Goal: Obtain resource: Obtain resource

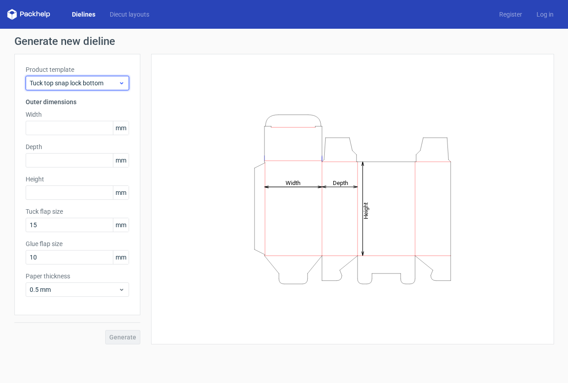
click at [111, 85] on span "Tuck top snap lock bottom" at bounding box center [74, 83] width 89 height 9
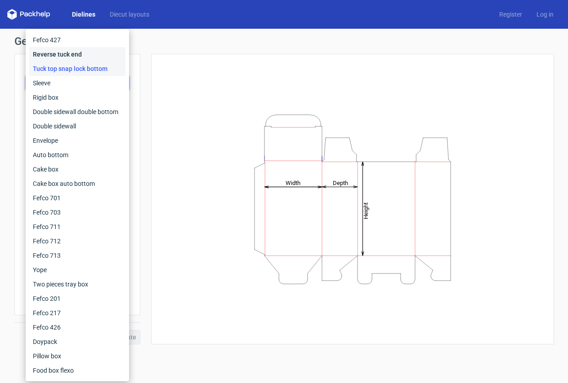
click at [69, 52] on div "Reverse tuck end" at bounding box center [77, 54] width 96 height 14
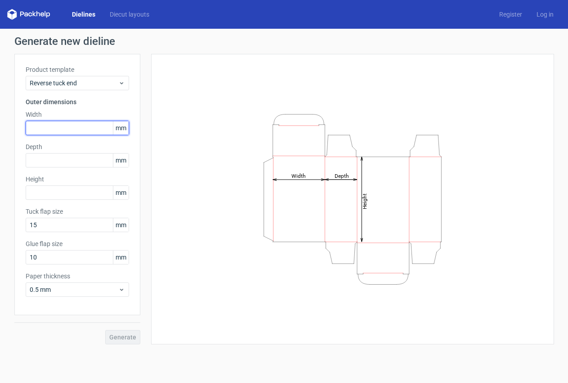
click at [51, 128] on input "text" at bounding box center [77, 128] width 103 height 14
type input "60"
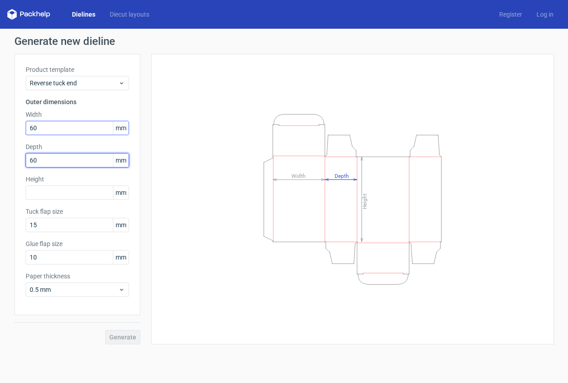
type input "60"
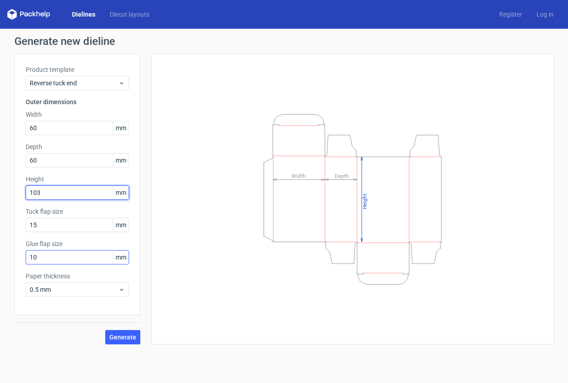
type input "103"
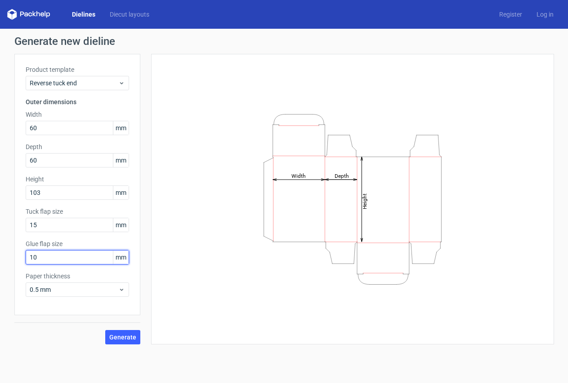
drag, startPoint x: 60, startPoint y: 259, endPoint x: 9, endPoint y: 263, distance: 51.4
click at [9, 263] on div "Generate new dieline Product template Reverse tuck end Outer dimensions Width 6…" at bounding box center [284, 190] width 568 height 323
type input "15"
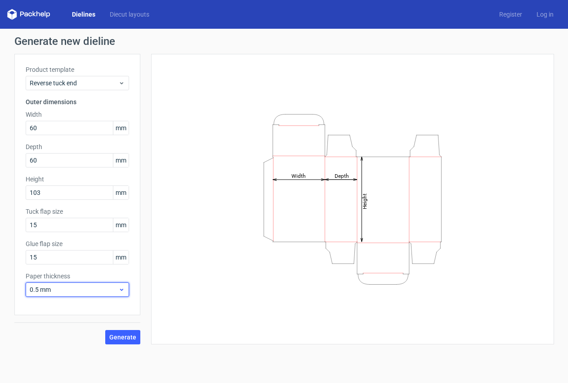
click at [118, 290] on icon at bounding box center [121, 289] width 7 height 7
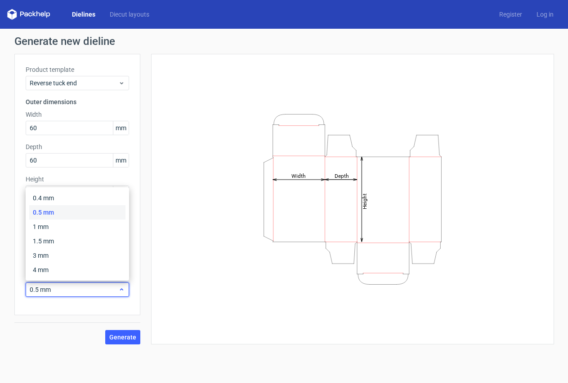
click at [118, 290] on icon at bounding box center [121, 289] width 7 height 7
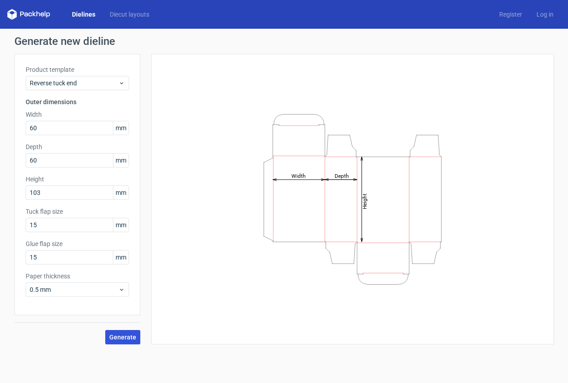
click at [122, 334] on span "Generate" at bounding box center [122, 337] width 27 height 6
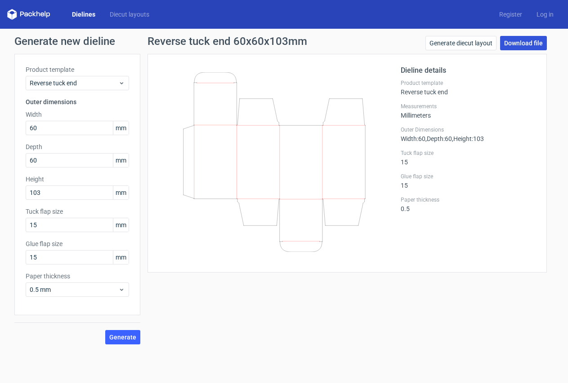
click at [521, 42] on link "Download file" at bounding box center [523, 43] width 47 height 14
click at [457, 43] on link "Generate diecut layout" at bounding box center [460, 43] width 71 height 14
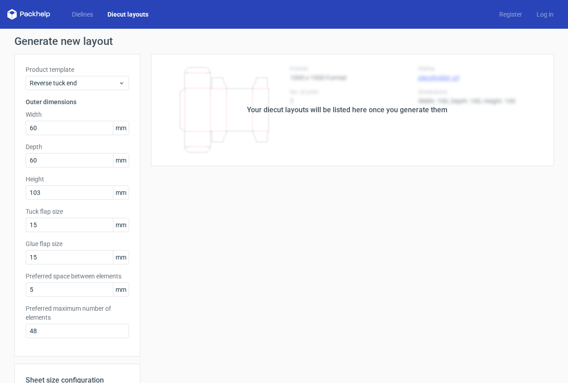
drag, startPoint x: 334, startPoint y: 175, endPoint x: 288, endPoint y: 254, distance: 91.3
click at [333, 176] on div "Your diecut layouts will be listed here once you generate them Height Depth Wid…" at bounding box center [347, 298] width 414 height 488
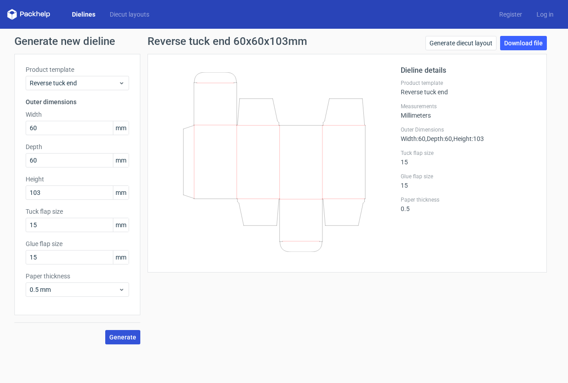
click at [126, 336] on span "Generate" at bounding box center [122, 337] width 27 height 6
click at [125, 13] on link "Diecut layouts" at bounding box center [129, 14] width 54 height 9
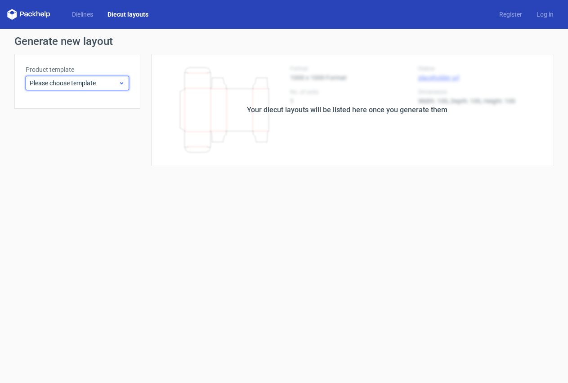
click at [102, 83] on span "Please choose template" at bounding box center [74, 83] width 89 height 9
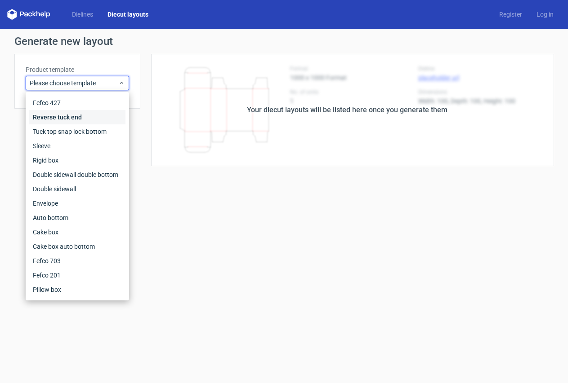
click at [87, 116] on div "Reverse tuck end" at bounding box center [77, 117] width 96 height 14
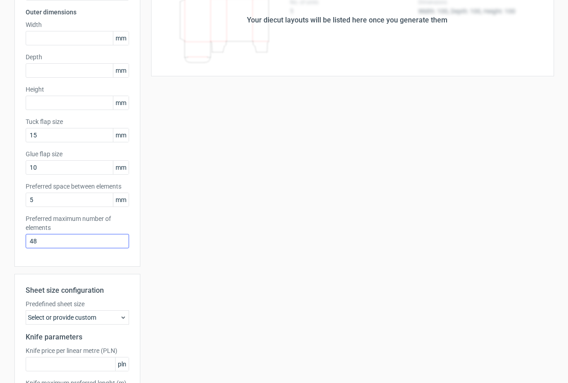
scroll to position [135, 0]
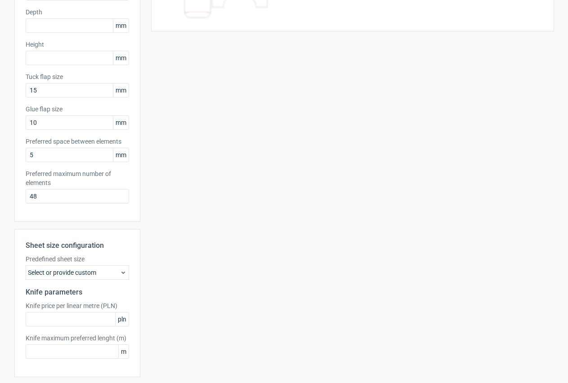
click at [110, 274] on div "Select or provide custom" at bounding box center [77, 273] width 103 height 14
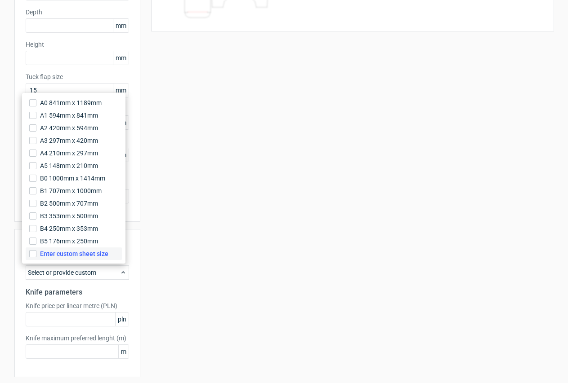
click at [104, 256] on span "Enter custom sheet size" at bounding box center [74, 253] width 68 height 9
click at [36, 256] on input "Enter custom sheet size" at bounding box center [32, 253] width 7 height 7
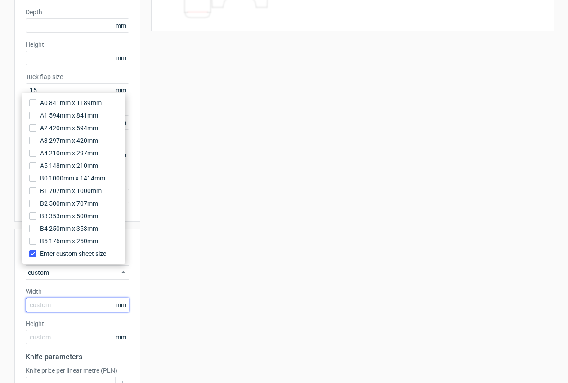
click at [69, 303] on input "text" at bounding box center [77, 305] width 103 height 14
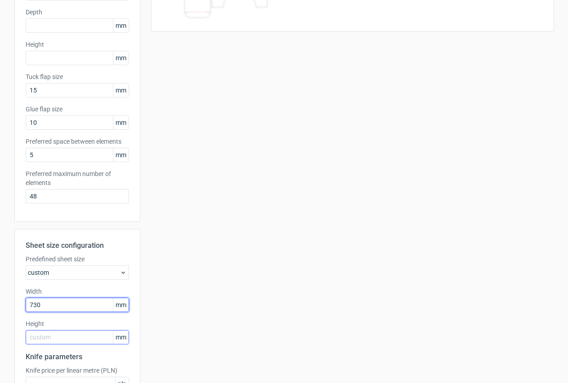
type input "730"
click at [58, 337] on input "text" at bounding box center [77, 337] width 103 height 14
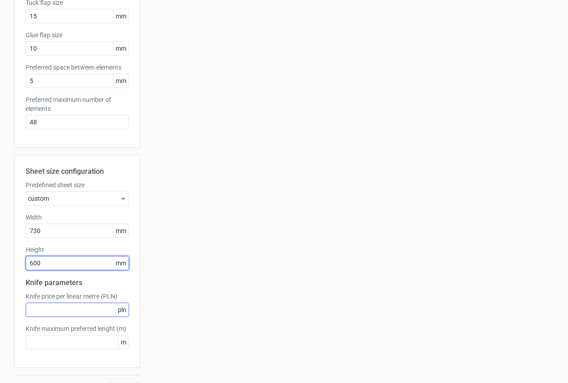
scroll to position [225, 0]
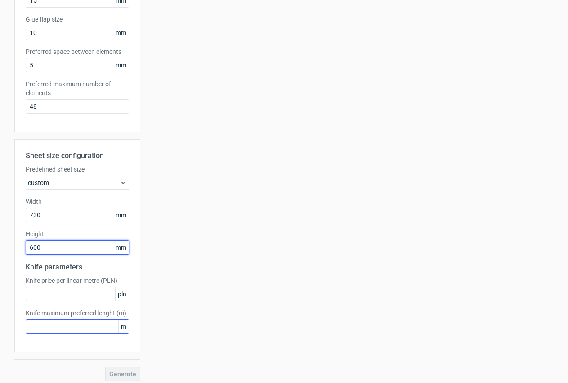
type input "600"
click at [98, 327] on input "text" at bounding box center [77, 327] width 103 height 14
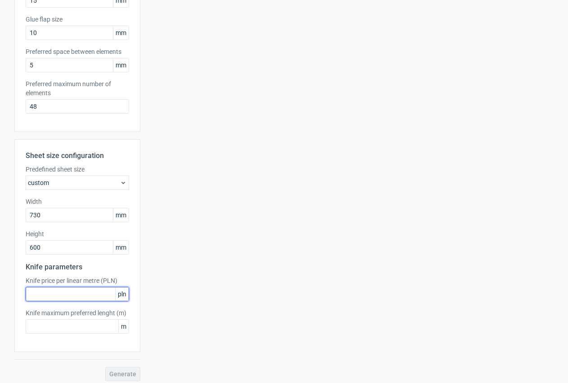
click at [77, 291] on input "text" at bounding box center [77, 294] width 103 height 14
click at [67, 177] on div "custom" at bounding box center [77, 183] width 103 height 14
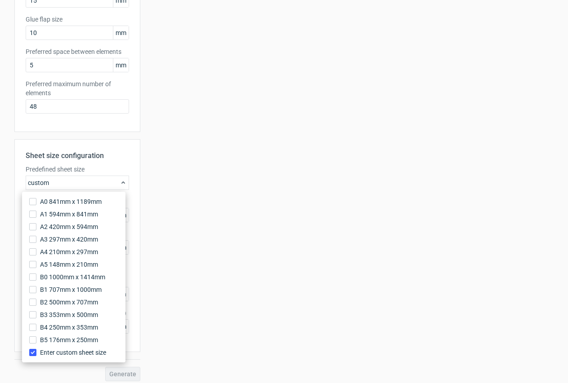
click at [67, 177] on div "custom" at bounding box center [77, 183] width 103 height 14
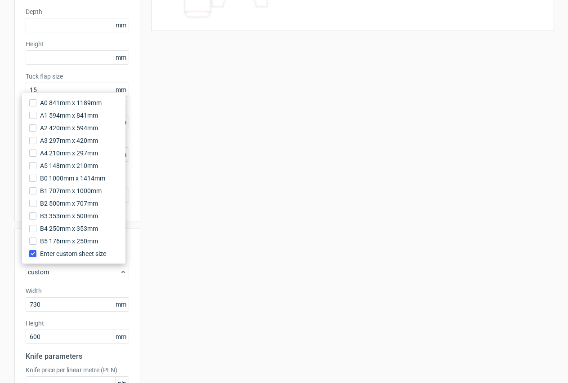
scroll to position [135, 0]
click at [47, 22] on input "text" at bounding box center [77, 25] width 103 height 14
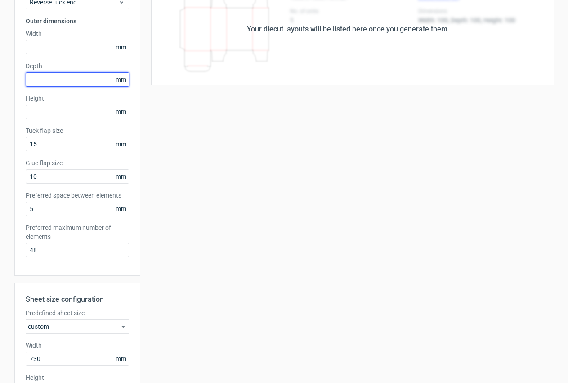
scroll to position [0, 0]
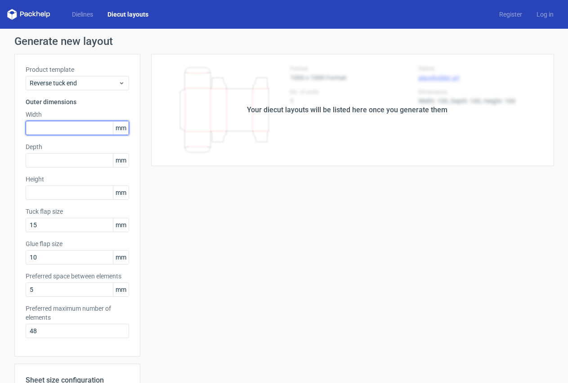
click at [56, 130] on input "text" at bounding box center [77, 128] width 103 height 14
type input "60"
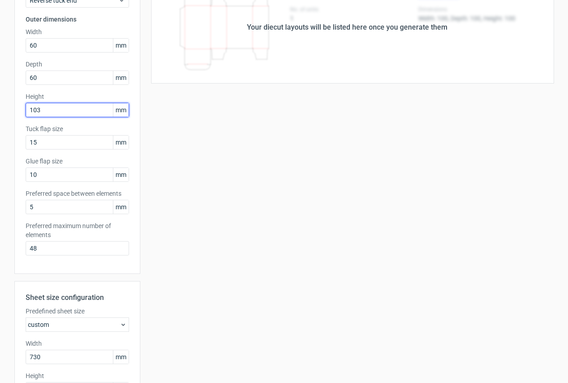
scroll to position [230, 0]
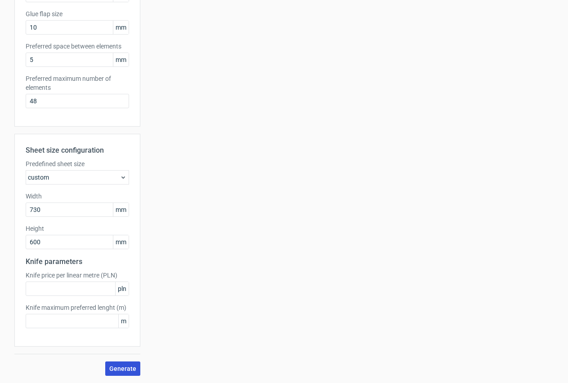
type input "103"
click at [115, 366] on span "Generate" at bounding box center [122, 369] width 27 height 6
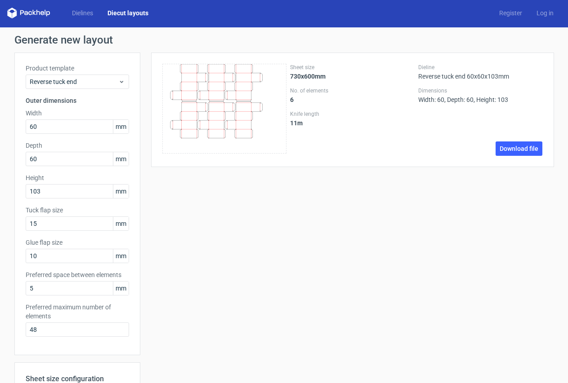
scroll to position [0, 0]
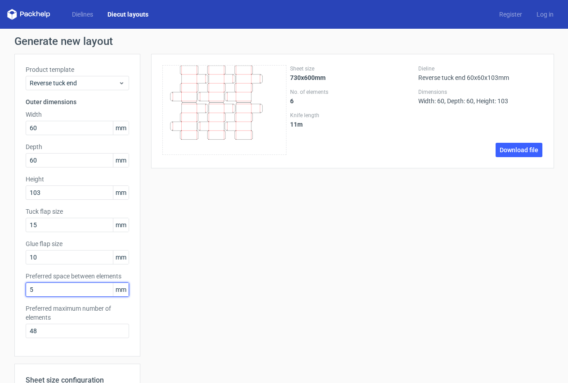
drag, startPoint x: 55, startPoint y: 289, endPoint x: -18, endPoint y: 293, distance: 72.9
click at [0, 293] on html "Dielines Diecut layouts Register Log in Generate new layout Product template Re…" at bounding box center [284, 191] width 568 height 383
type input "3"
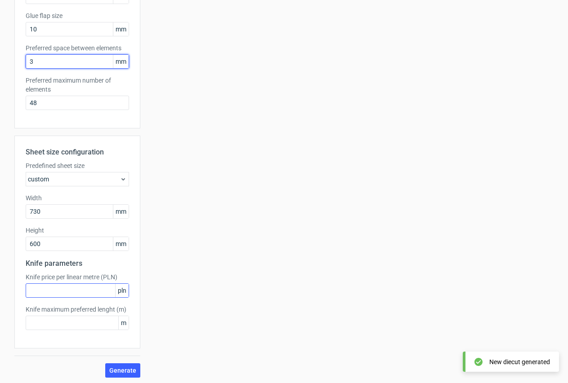
scroll to position [230, 0]
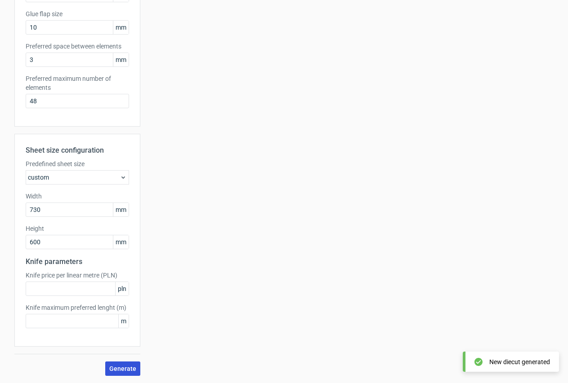
click at [112, 370] on span "Generate" at bounding box center [122, 369] width 27 height 6
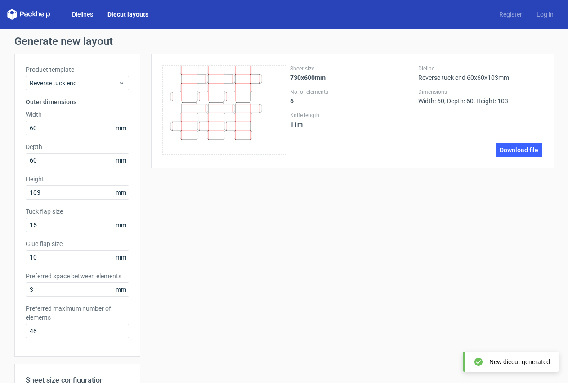
click at [80, 14] on link "Dielines" at bounding box center [83, 14] width 36 height 9
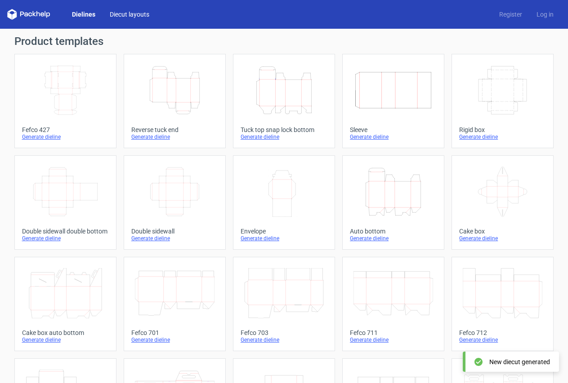
click at [118, 13] on link "Diecut layouts" at bounding box center [129, 14] width 54 height 9
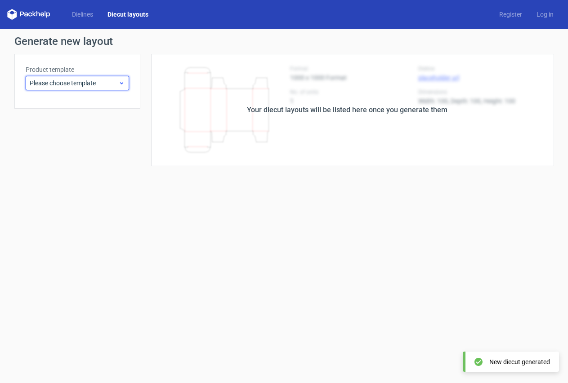
click at [97, 83] on span "Please choose template" at bounding box center [74, 83] width 89 height 9
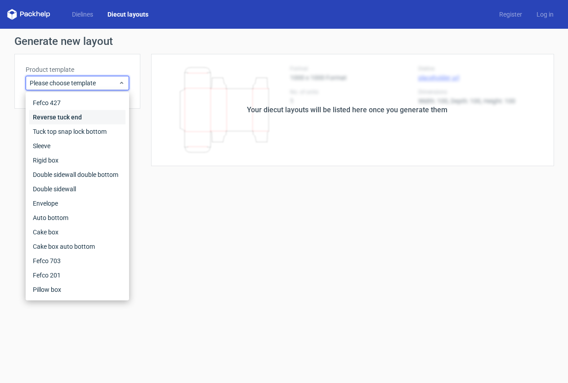
click at [72, 120] on div "Reverse tuck end" at bounding box center [77, 117] width 96 height 14
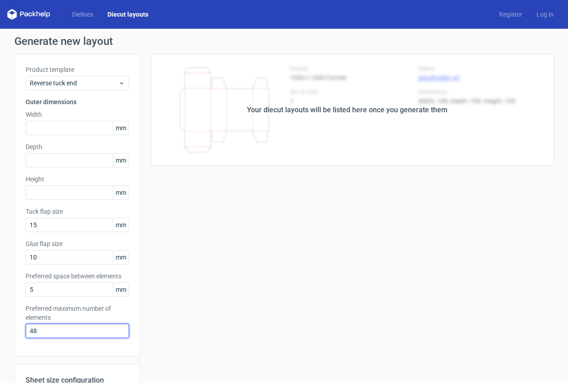
drag, startPoint x: 53, startPoint y: 333, endPoint x: 35, endPoint y: 333, distance: 18.4
click at [35, 333] on input "48" at bounding box center [77, 331] width 103 height 14
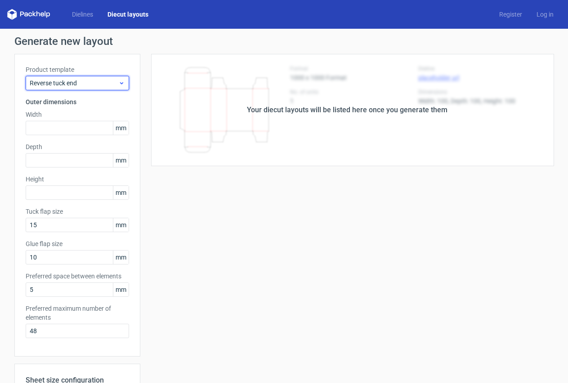
click at [94, 85] on span "Reverse tuck end" at bounding box center [74, 83] width 89 height 9
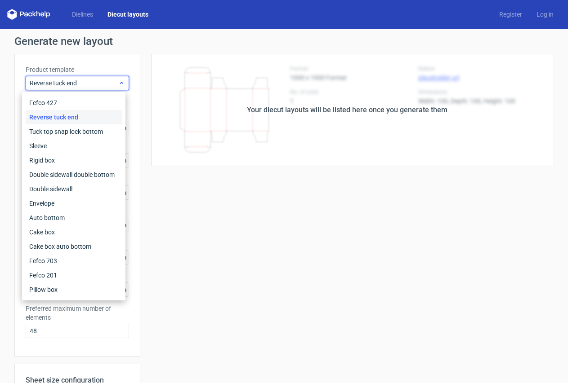
click at [94, 85] on span "Reverse tuck end" at bounding box center [74, 83] width 89 height 9
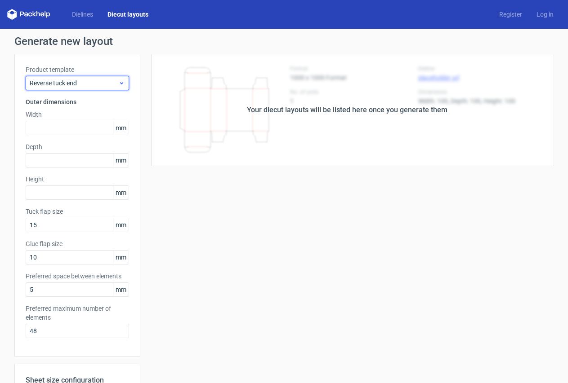
click at [94, 85] on span "Reverse tuck end" at bounding box center [74, 83] width 89 height 9
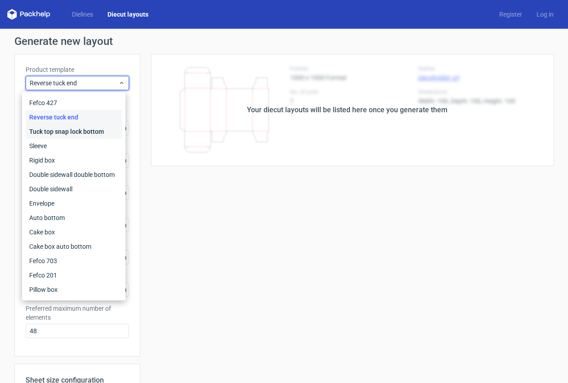
click at [83, 131] on div "Tuck top snap lock bottom" at bounding box center [74, 132] width 96 height 14
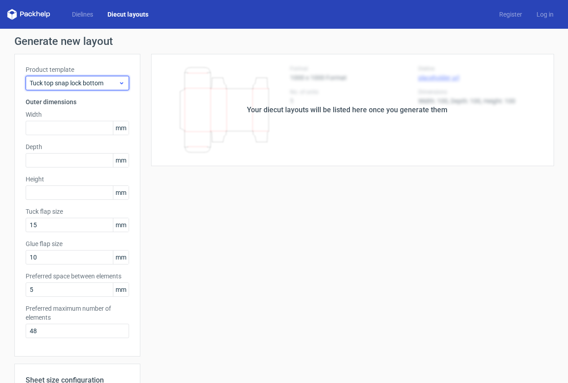
click at [66, 80] on span "Tuck top snap lock bottom" at bounding box center [74, 83] width 89 height 9
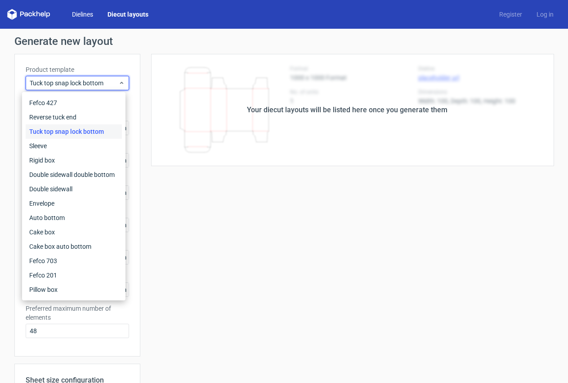
click at [78, 13] on link "Dielines" at bounding box center [83, 14] width 36 height 9
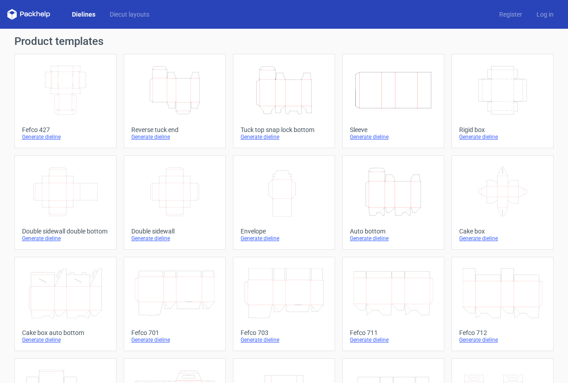
click at [183, 101] on icon "Height Depth Width" at bounding box center [175, 90] width 80 height 50
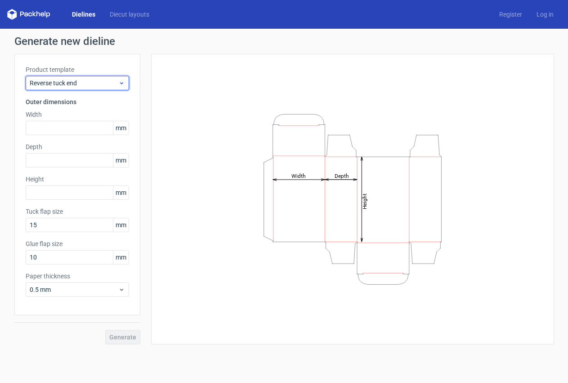
click at [78, 82] on span "Reverse tuck end" at bounding box center [74, 83] width 89 height 9
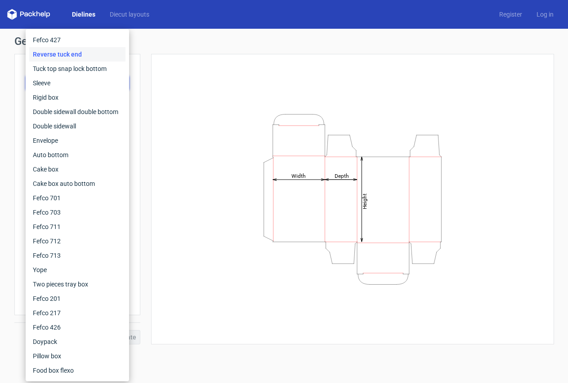
click at [70, 55] on div "Reverse tuck end" at bounding box center [77, 54] width 96 height 14
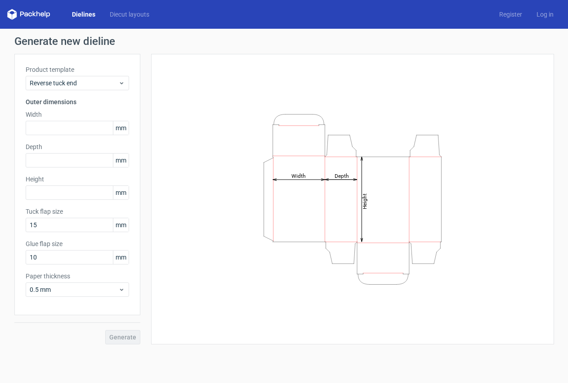
click at [112, 8] on div "Dielines Diecut layouts Register Log in" at bounding box center [284, 14] width 568 height 29
click at [113, 12] on link "Diecut layouts" at bounding box center [129, 14] width 54 height 9
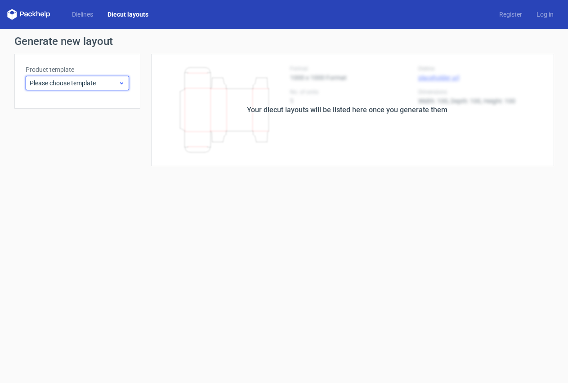
click at [106, 79] on span "Please choose template" at bounding box center [74, 83] width 89 height 9
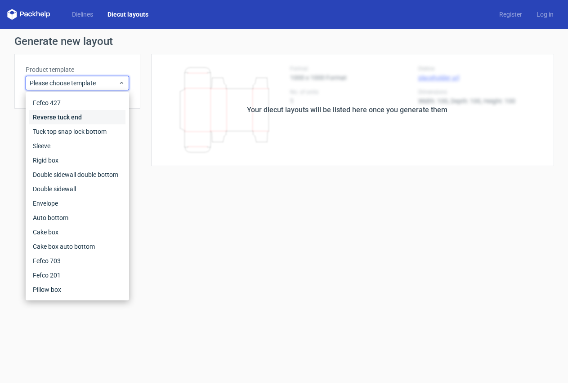
click at [76, 117] on div "Reverse tuck end" at bounding box center [77, 117] width 96 height 14
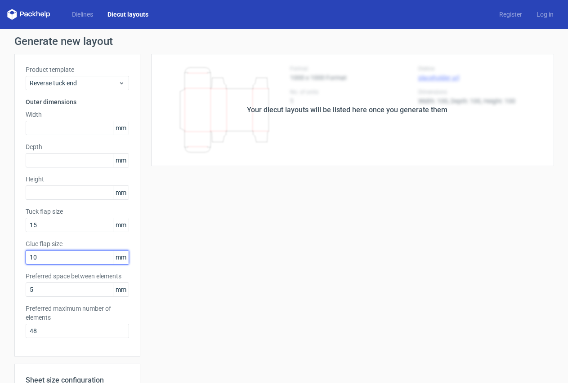
drag, startPoint x: 43, startPoint y: 259, endPoint x: 19, endPoint y: 259, distance: 24.3
click at [19, 259] on div "Product template Reverse tuck end Outer dimensions Width mm Depth mm Height [PE…" at bounding box center [77, 205] width 126 height 303
type input "15"
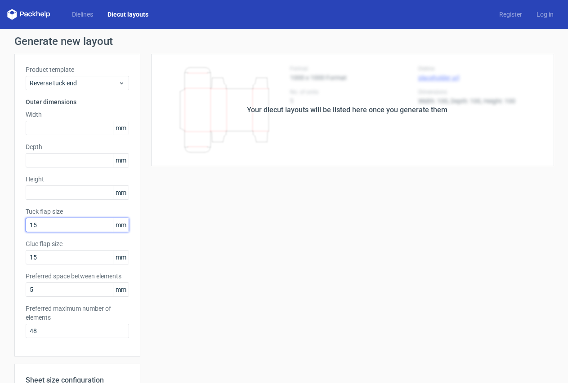
click at [42, 220] on input "15" at bounding box center [77, 225] width 103 height 14
drag, startPoint x: 42, startPoint y: 222, endPoint x: 1, endPoint y: 219, distance: 40.5
click at [1, 219] on div "Generate new layout Product template Reverse tuck end Outer dimensions Width mm…" at bounding box center [284, 289] width 568 height 520
type input "10"
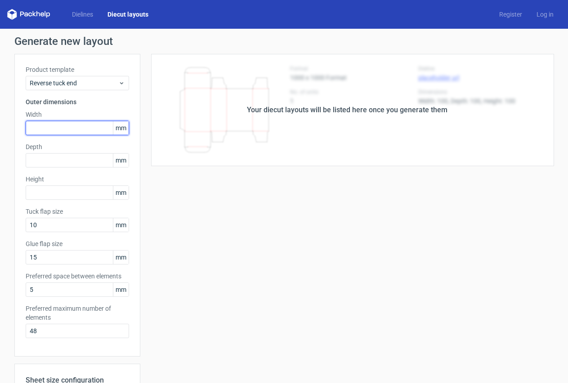
click at [34, 123] on input "text" at bounding box center [77, 128] width 103 height 14
type input "60"
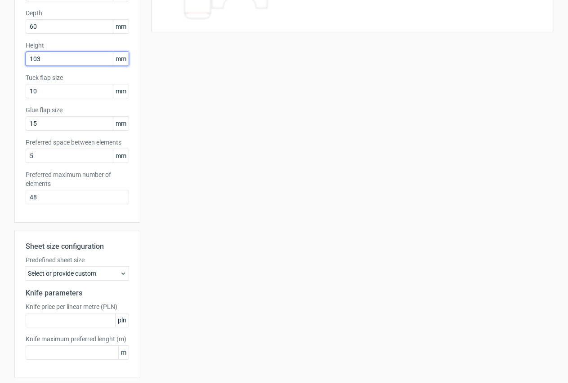
scroll to position [135, 0]
type input "103"
click at [96, 268] on div "Select or provide custom" at bounding box center [77, 273] width 103 height 14
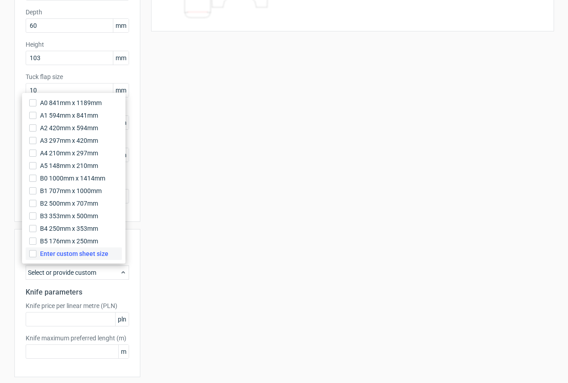
click at [84, 252] on span "Enter custom sheet size" at bounding box center [74, 253] width 68 height 9
click at [36, 252] on input "Enter custom sheet size" at bounding box center [32, 253] width 7 height 7
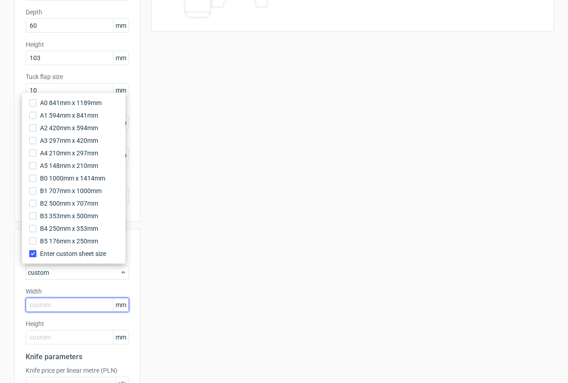
click at [67, 306] on input "text" at bounding box center [77, 305] width 103 height 14
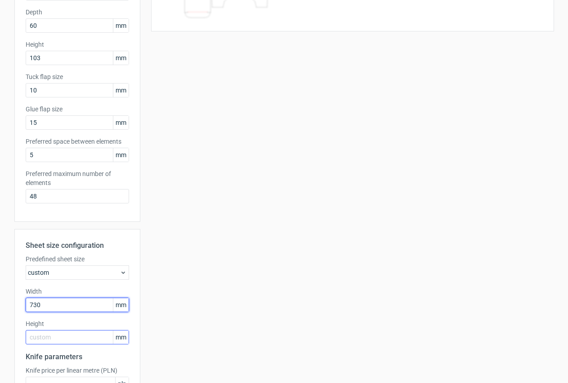
type input "730"
click at [60, 338] on input "text" at bounding box center [77, 337] width 103 height 14
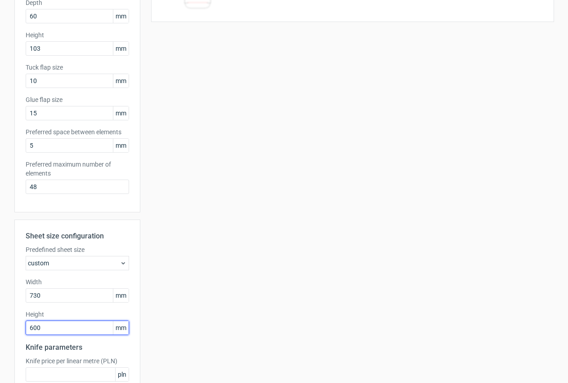
scroll to position [140, 0]
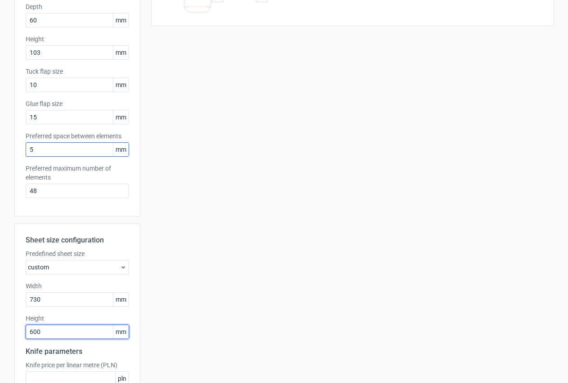
type input "600"
drag, startPoint x: 24, startPoint y: 150, endPoint x: -9, endPoint y: 151, distance: 32.8
click at [0, 151] on html "Dielines Diecut layouts Register Log in Generate new layout Product template Re…" at bounding box center [284, 191] width 568 height 383
type input "3"
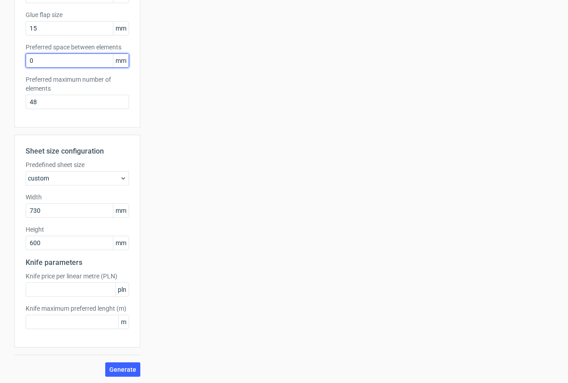
scroll to position [230, 0]
type input "0"
click at [117, 370] on span "Generate" at bounding box center [122, 369] width 27 height 6
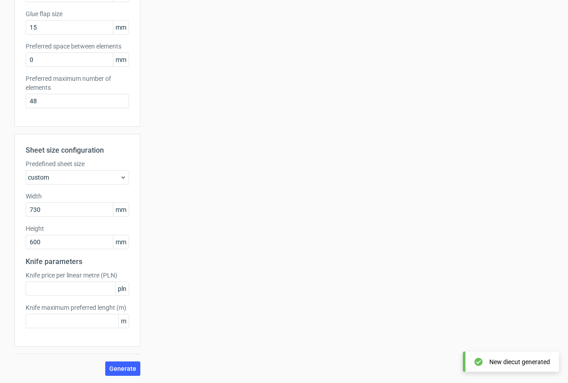
scroll to position [0, 0]
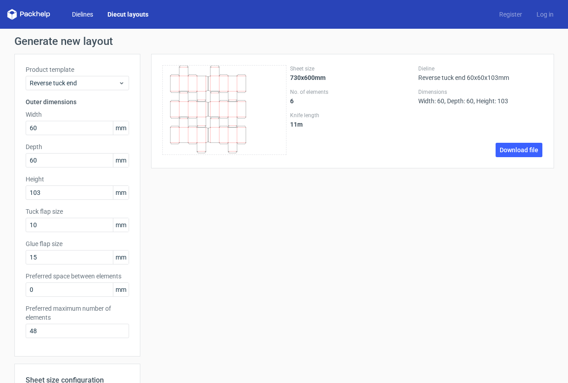
click at [76, 15] on link "Dielines" at bounding box center [83, 14] width 36 height 9
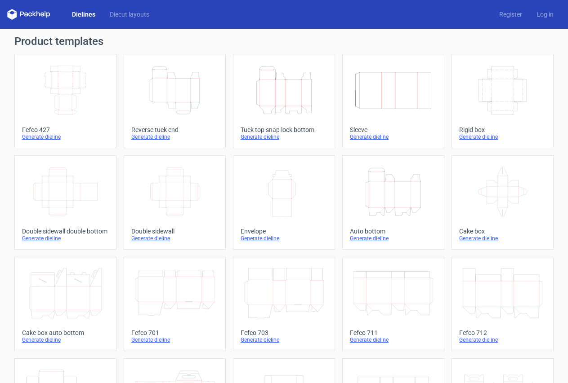
click at [176, 93] on icon "Height Depth Width" at bounding box center [175, 90] width 80 height 50
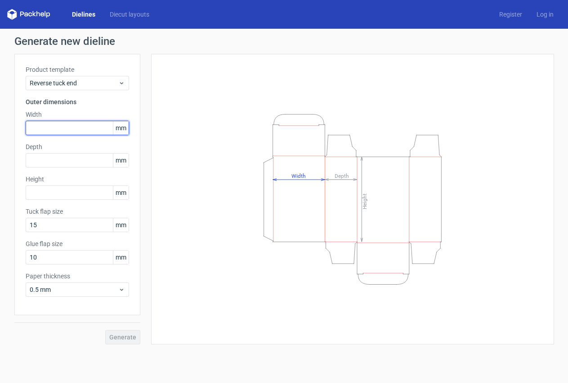
click at [58, 125] on input "text" at bounding box center [77, 128] width 103 height 14
type input "60"
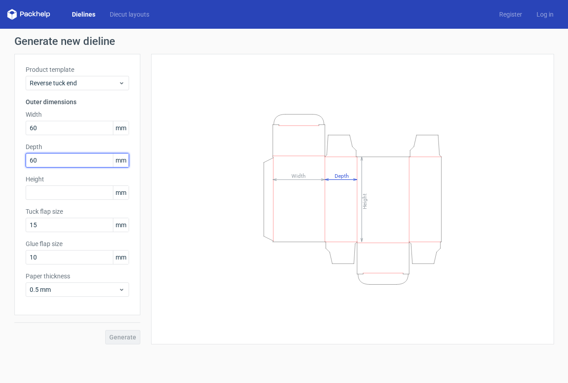
type input "60"
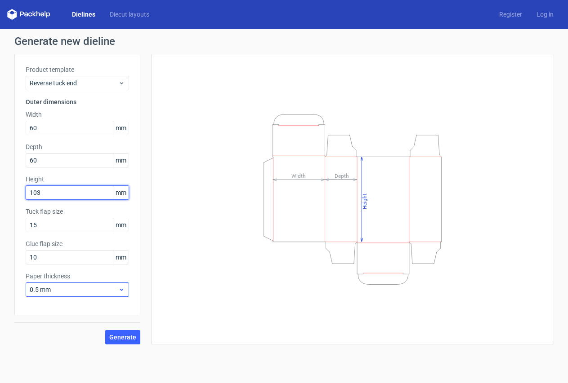
type input "103"
click at [71, 289] on span "0.5 mm" at bounding box center [74, 289] width 89 height 9
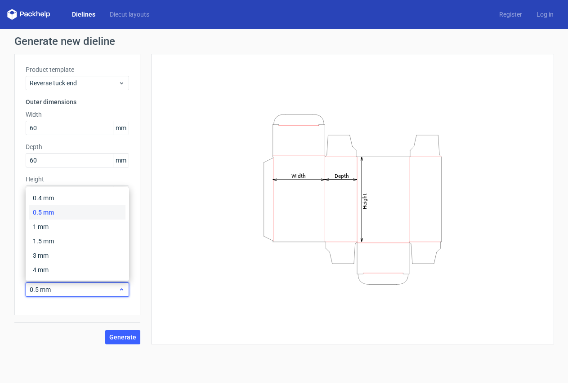
click at [71, 289] on span "0.5 mm" at bounding box center [74, 289] width 89 height 9
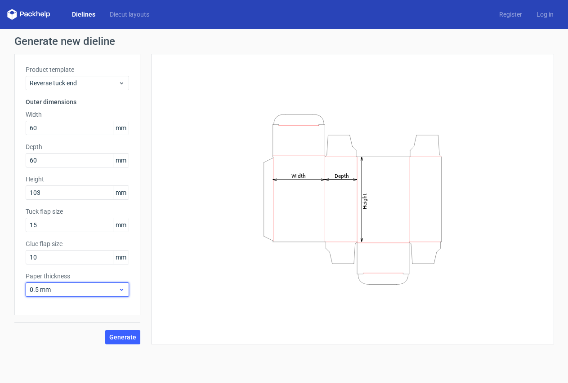
click at [71, 289] on span "0.5 mm" at bounding box center [74, 289] width 89 height 9
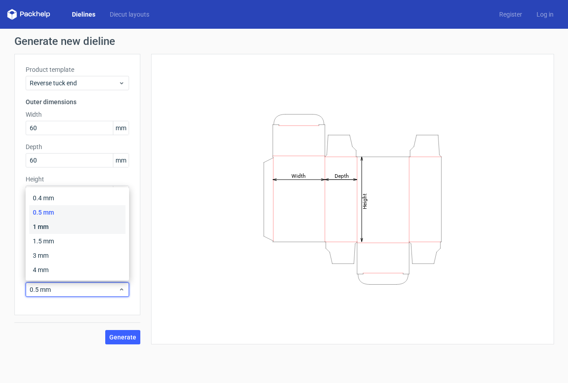
click at [48, 224] on div "1 mm" at bounding box center [77, 227] width 96 height 14
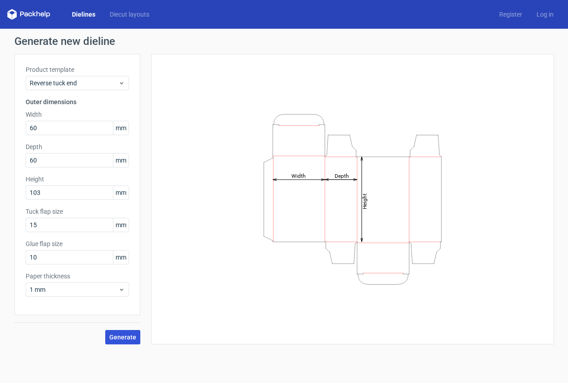
click at [116, 337] on span "Generate" at bounding box center [122, 337] width 27 height 6
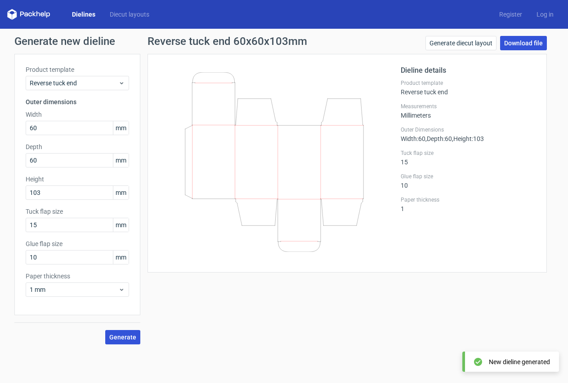
click at [512, 44] on link "Download file" at bounding box center [523, 43] width 47 height 14
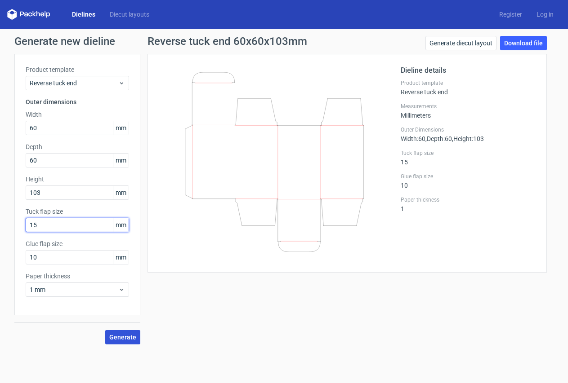
drag, startPoint x: 39, startPoint y: 226, endPoint x: 17, endPoint y: 226, distance: 22.0
click at [17, 226] on div "Product template Reverse tuck end Outer dimensions Width 60 mm Depth 60 mm Heig…" at bounding box center [77, 185] width 126 height 262
type input "10"
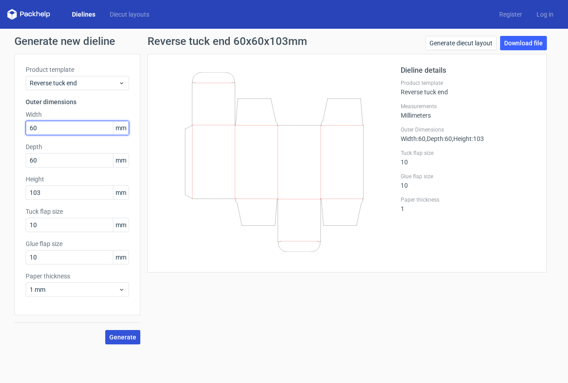
click at [45, 128] on input "60" at bounding box center [77, 128] width 103 height 14
drag, startPoint x: 46, startPoint y: 127, endPoint x: -27, endPoint y: 121, distance: 73.0
click at [0, 121] on html "Dielines Diecut layouts Register Log in Generate new dieline Product template R…" at bounding box center [284, 191] width 568 height 383
drag, startPoint x: 48, startPoint y: 129, endPoint x: -50, endPoint y: 123, distance: 98.6
click at [0, 123] on html "Dielines Diecut layouts Register Log in Generate new dieline Product template R…" at bounding box center [284, 191] width 568 height 383
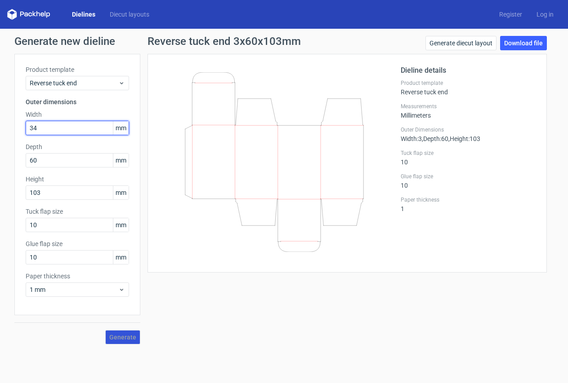
type input "34"
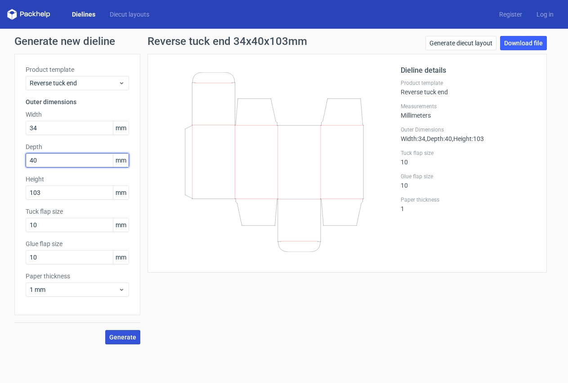
type input "40"
click at [115, 334] on div "Generate" at bounding box center [77, 330] width 126 height 29
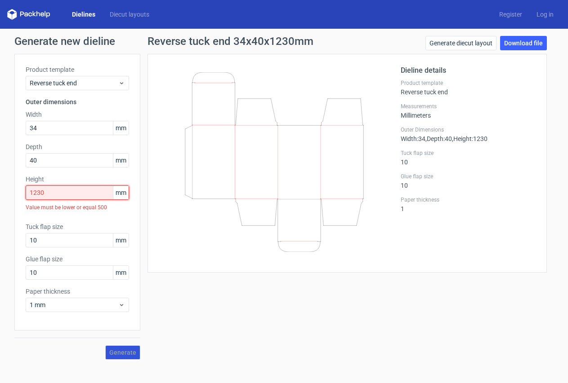
click at [76, 196] on input "1230" at bounding box center [77, 193] width 103 height 14
click at [68, 193] on input "1230" at bounding box center [77, 193] width 103 height 14
drag, startPoint x: 26, startPoint y: 194, endPoint x: -3, endPoint y: 196, distance: 28.8
click at [0, 196] on html "Dielines Diecut layouts Register Log in Generate new dieline Product template R…" at bounding box center [284, 191] width 568 height 383
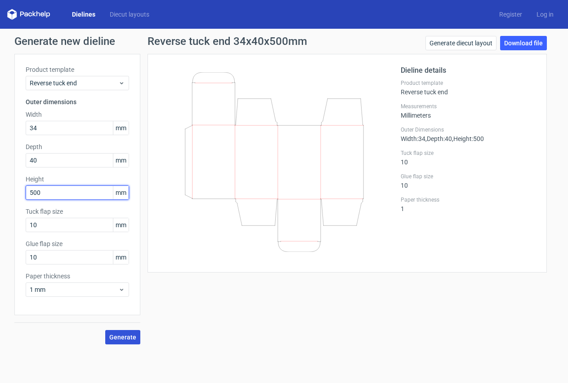
type input "500"
click at [117, 335] on span "Generate" at bounding box center [122, 337] width 27 height 6
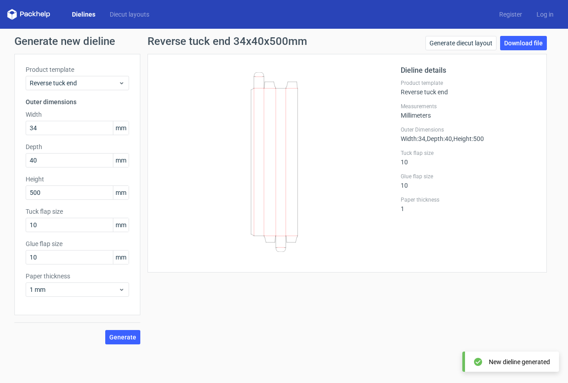
click at [204, 356] on form "Generate new dieline Product template Reverse tuck end Outer dimensions Width 3…" at bounding box center [284, 206] width 568 height 355
click at [119, 14] on link "Diecut layouts" at bounding box center [129, 14] width 54 height 9
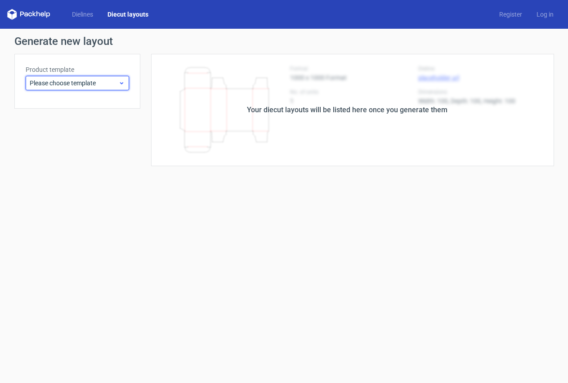
click at [109, 84] on span "Please choose template" at bounding box center [74, 83] width 89 height 9
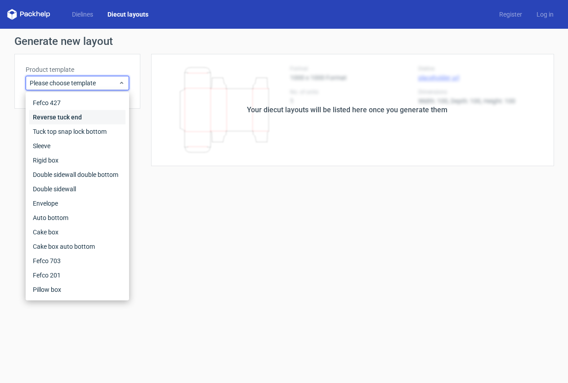
click at [60, 117] on div "Reverse tuck end" at bounding box center [77, 117] width 96 height 14
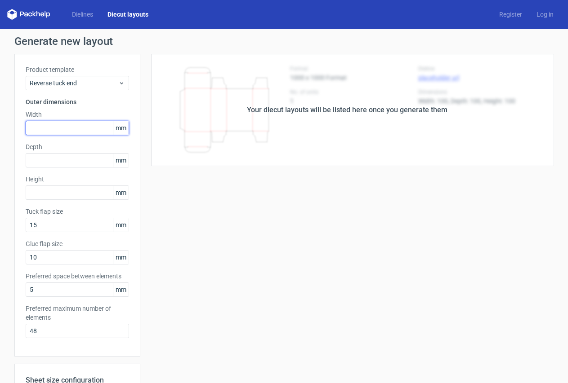
click at [46, 128] on input "text" at bounding box center [77, 128] width 103 height 14
type input "40"
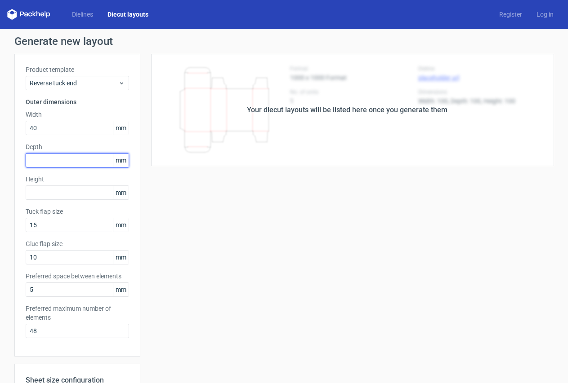
click at [45, 161] on input "text" at bounding box center [77, 160] width 103 height 14
type input "32"
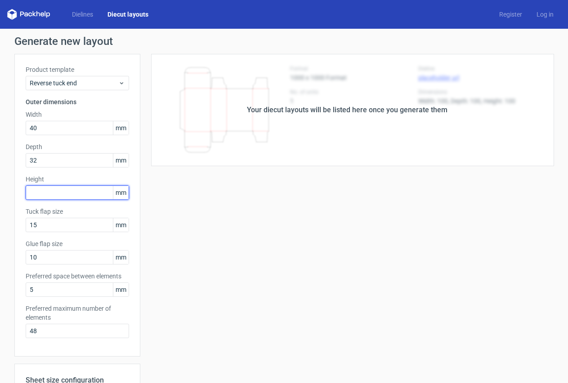
click at [43, 192] on input "text" at bounding box center [77, 193] width 103 height 14
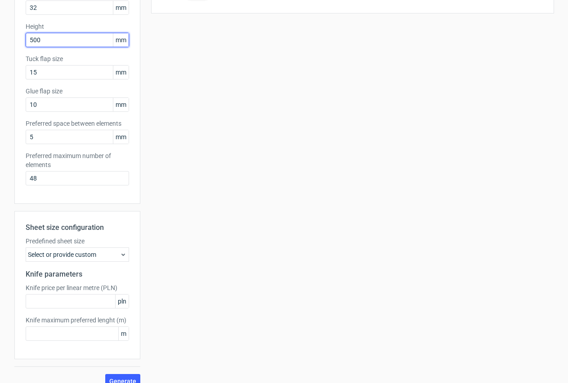
scroll to position [165, 0]
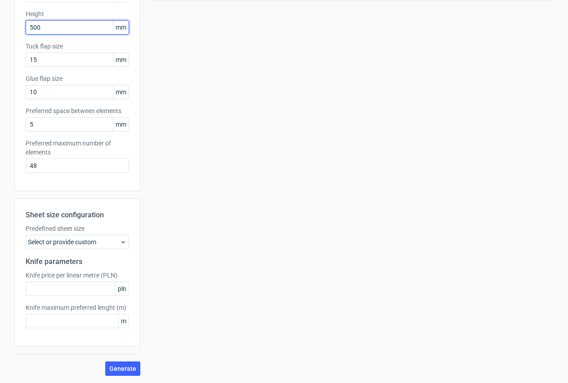
type input "500"
click at [77, 243] on div "Select or provide custom" at bounding box center [77, 242] width 103 height 14
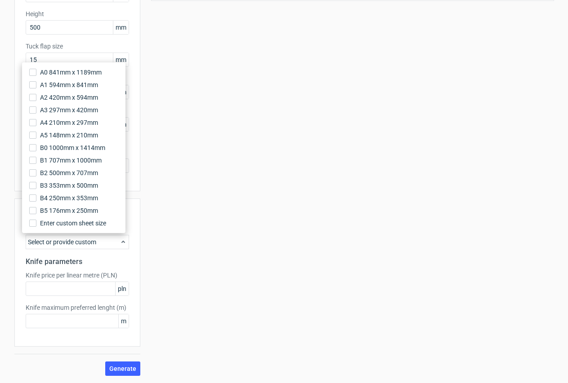
click at [77, 243] on div "Select or provide custom" at bounding box center [77, 242] width 103 height 14
click at [67, 224] on span "Enter custom sheet size" at bounding box center [74, 223] width 68 height 9
click at [36, 224] on input "Enter custom sheet size" at bounding box center [32, 223] width 7 height 7
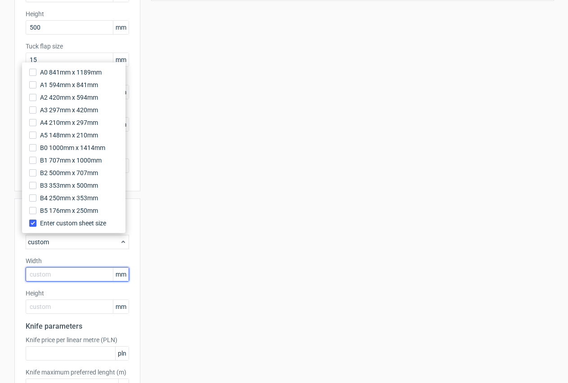
click at [43, 271] on input "text" at bounding box center [77, 274] width 103 height 14
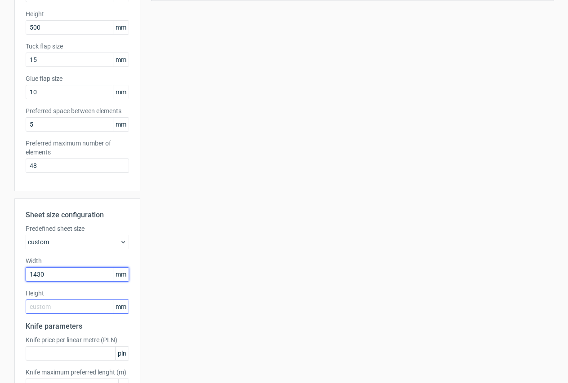
type input "1430"
click at [43, 310] on input "text" at bounding box center [77, 307] width 103 height 14
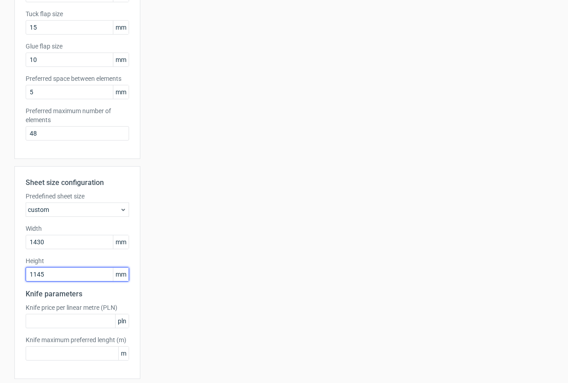
scroll to position [230, 0]
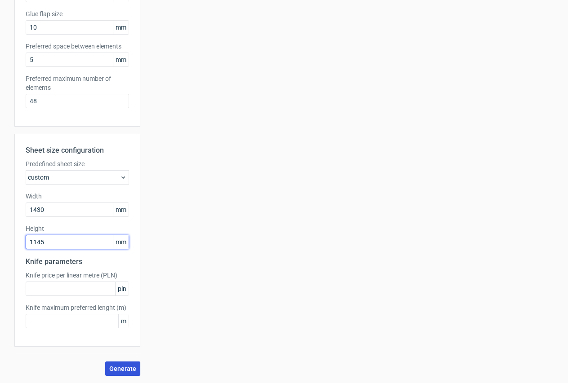
type input "1145"
click at [123, 368] on span "Generate" at bounding box center [122, 369] width 27 height 6
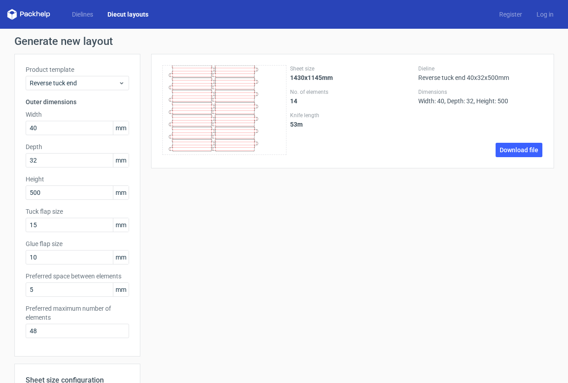
click at [217, 105] on line at bounding box center [234, 105] width 39 height 0
click at [517, 151] on link "Download file" at bounding box center [518, 150] width 47 height 14
click at [503, 234] on div "Sheet size 1430x1145mm No. of elements 14 Knife length 53 m Dieline Reverse tuc…" at bounding box center [347, 330] width 414 height 552
drag, startPoint x: 47, startPoint y: 125, endPoint x: 6, endPoint y: 129, distance: 41.1
click at [6, 129] on div "Generate new layout Product template Reverse tuck end Outer dimensions Width 40…" at bounding box center [284, 321] width 568 height 585
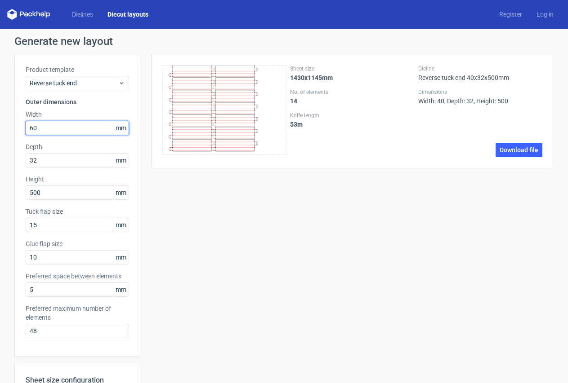
type input "60"
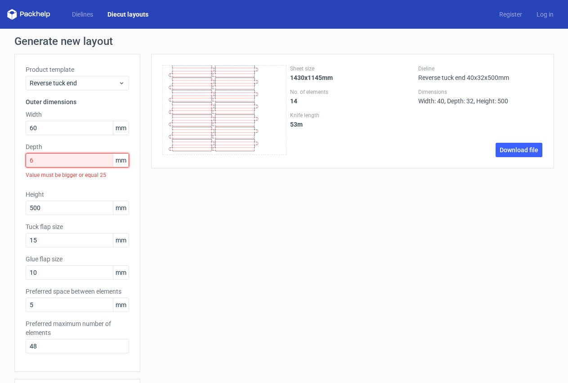
click at [34, 163] on input "6" at bounding box center [77, 160] width 103 height 14
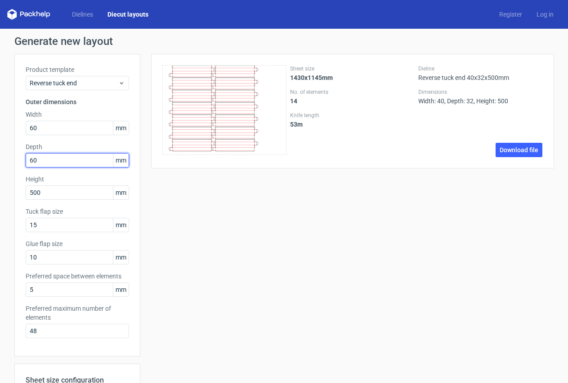
type input "60"
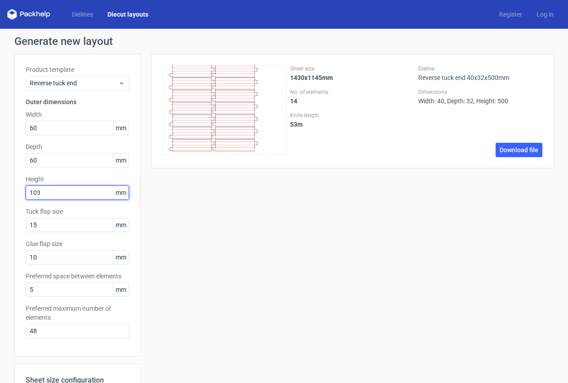
type input "103"
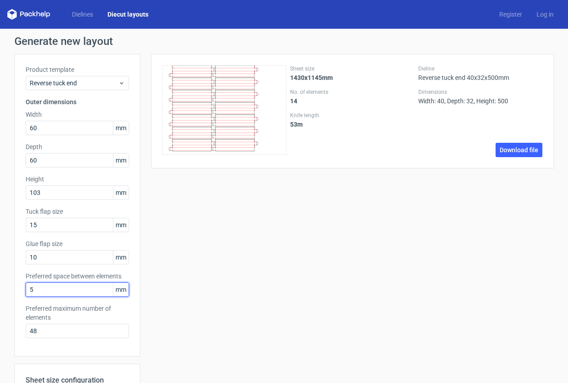
drag, startPoint x: -16, startPoint y: 290, endPoint x: -28, endPoint y: 290, distance: 12.6
click at [0, 290] on html "Dielines Diecut layouts Register Log in Generate new layout Product template Re…" at bounding box center [284, 191] width 568 height 383
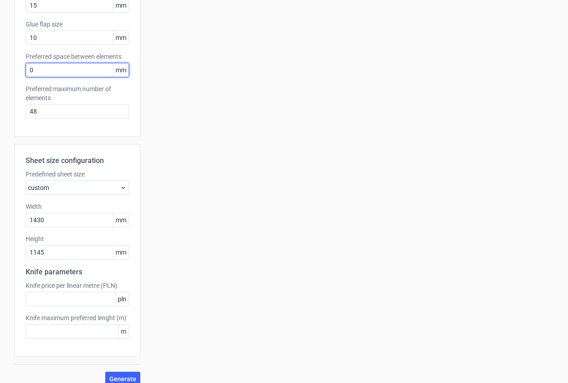
scroll to position [230, 0]
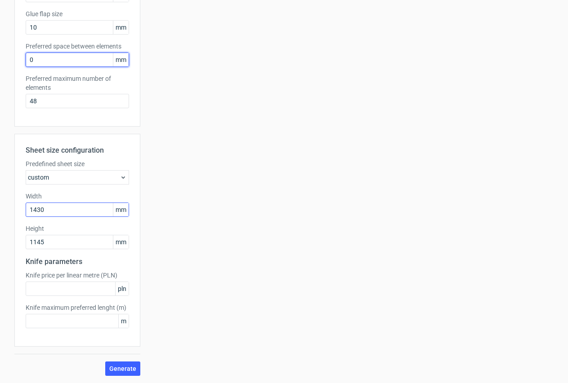
type input "0"
drag, startPoint x: 45, startPoint y: 209, endPoint x: 2, endPoint y: 209, distance: 42.7
click at [2, 209] on div "Generate new layout Product template Reverse tuck end Outer dimensions Width 60…" at bounding box center [284, 91] width 568 height 585
type input "730"
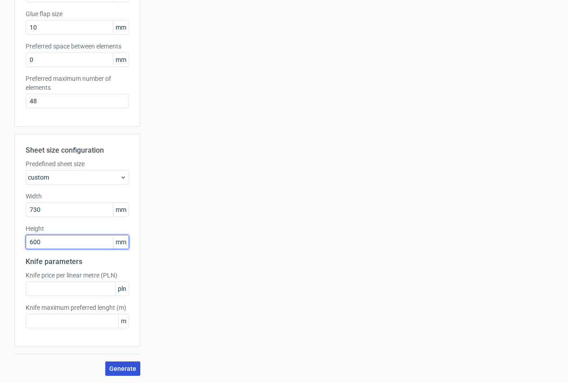
type input "600"
click at [122, 367] on span "Generate" at bounding box center [122, 369] width 27 height 6
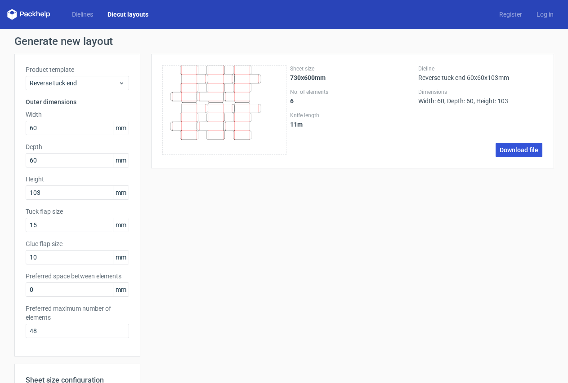
click at [507, 151] on link "Download file" at bounding box center [518, 150] width 47 height 14
